Goal: Navigation & Orientation: Go to known website

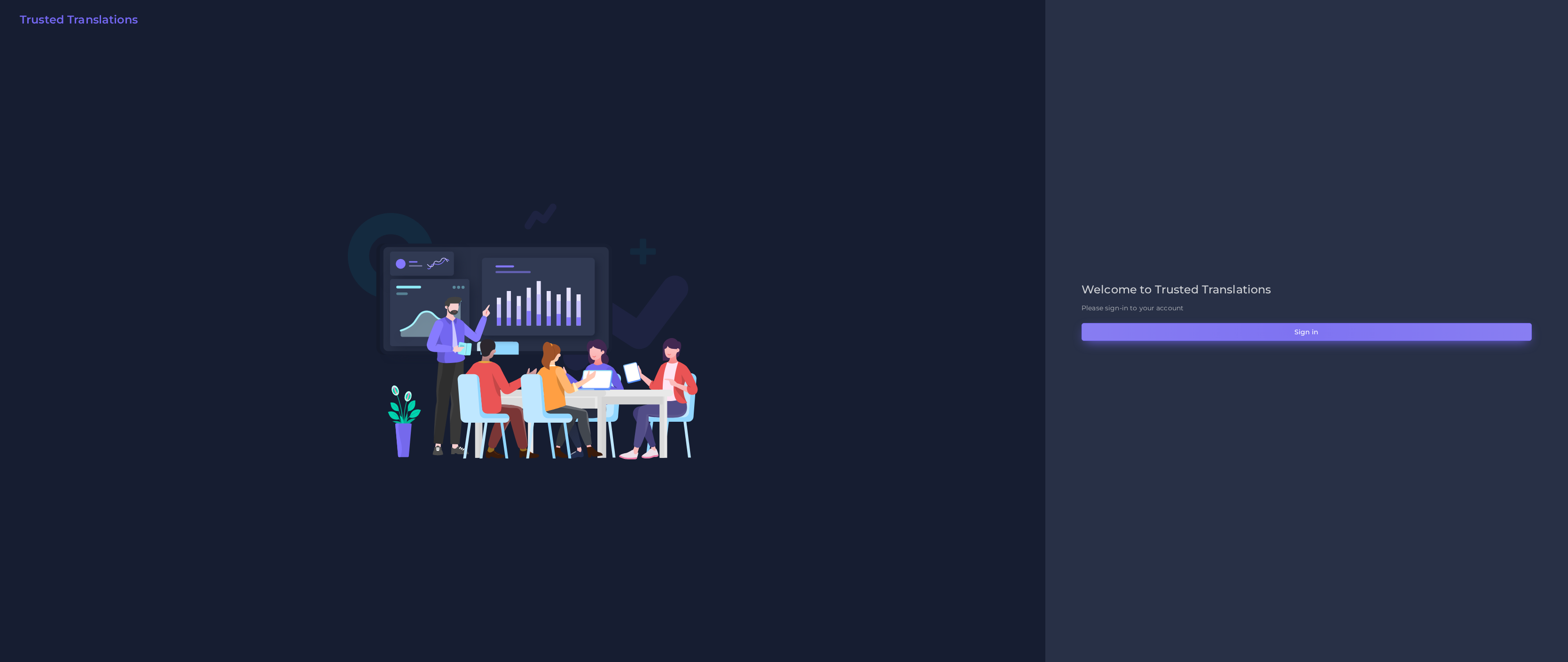
click at [1295, 327] on button "Sign in" at bounding box center [1307, 331] width 450 height 18
click at [1315, 340] on button "Sign in" at bounding box center [1307, 331] width 450 height 18
